Goal: Check status: Check status

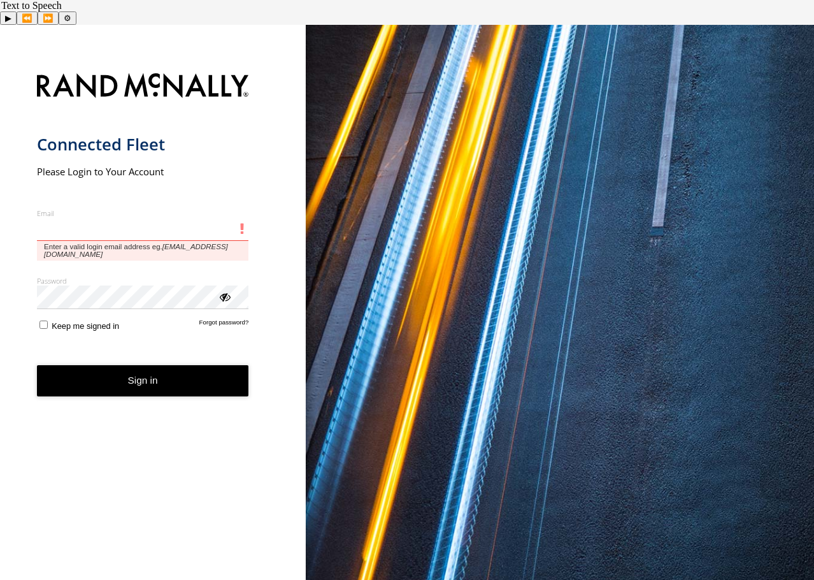
type input "**********"
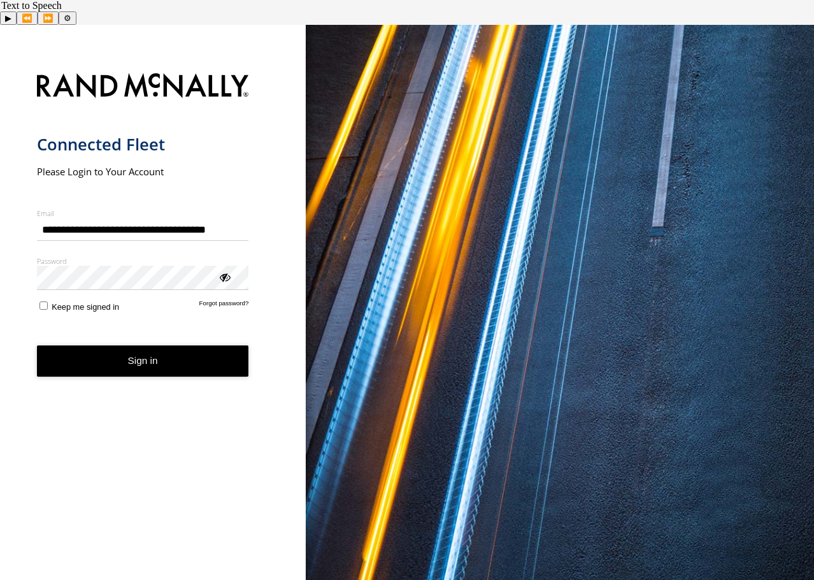
click at [143, 350] on button "Sign in" at bounding box center [143, 360] width 212 height 31
click at [143, 345] on button "Sign in" at bounding box center [143, 360] width 212 height 31
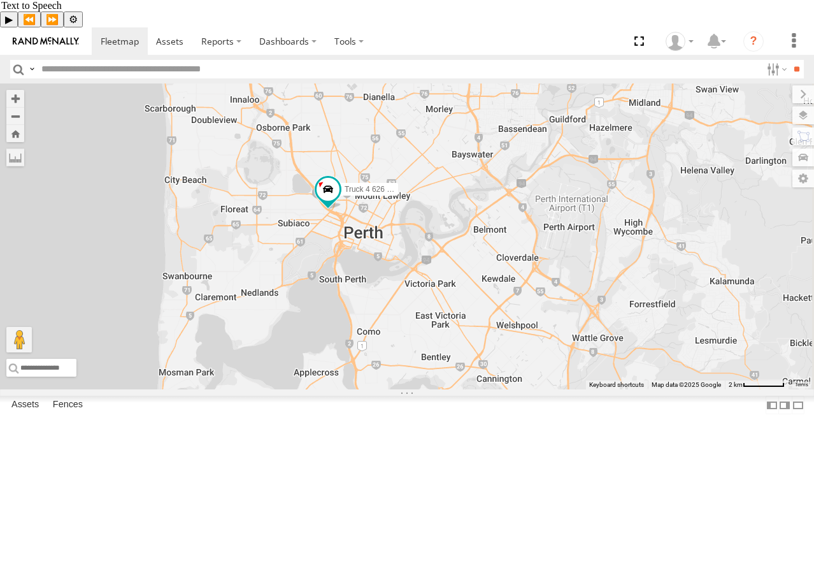
click at [296, 47] on div "4" at bounding box center [282, 33] width 25 height 25
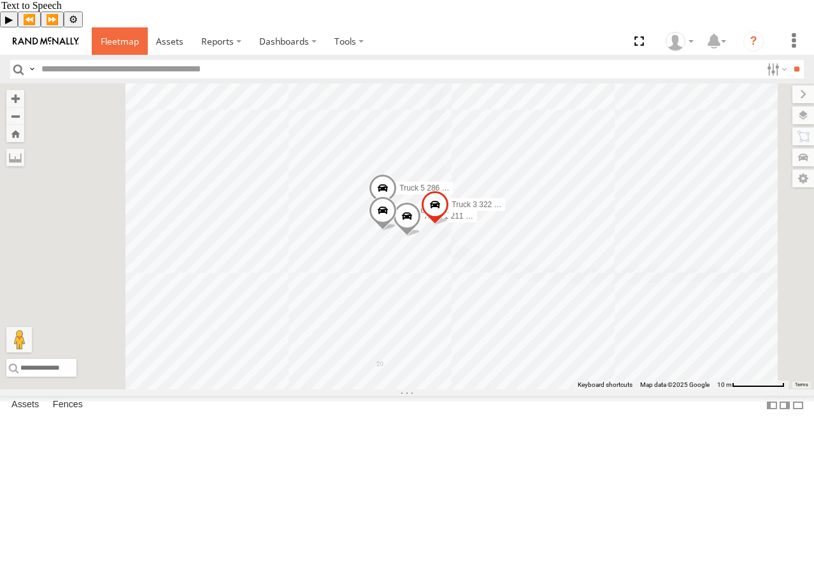
click at [108, 35] on span at bounding box center [120, 41] width 38 height 12
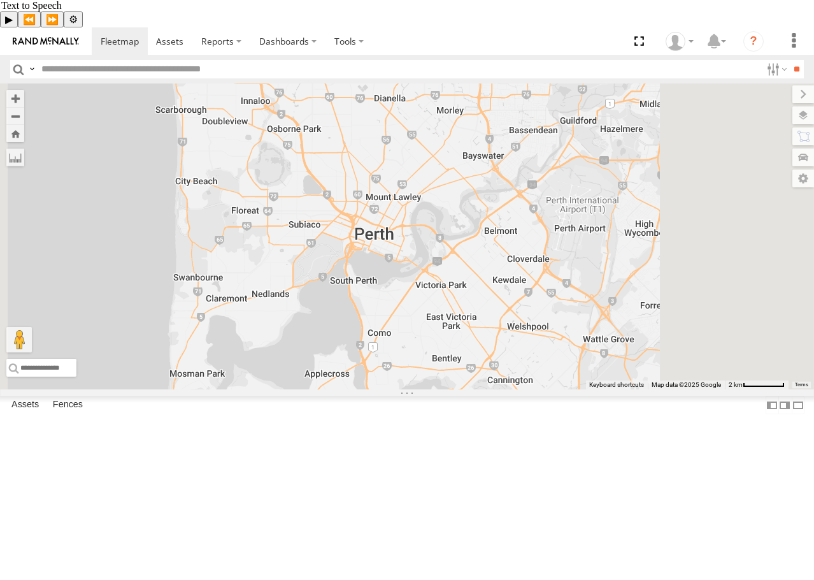
click at [288, 62] on div "5" at bounding box center [275, 48] width 25 height 25
